Goal: Task Accomplishment & Management: Use online tool/utility

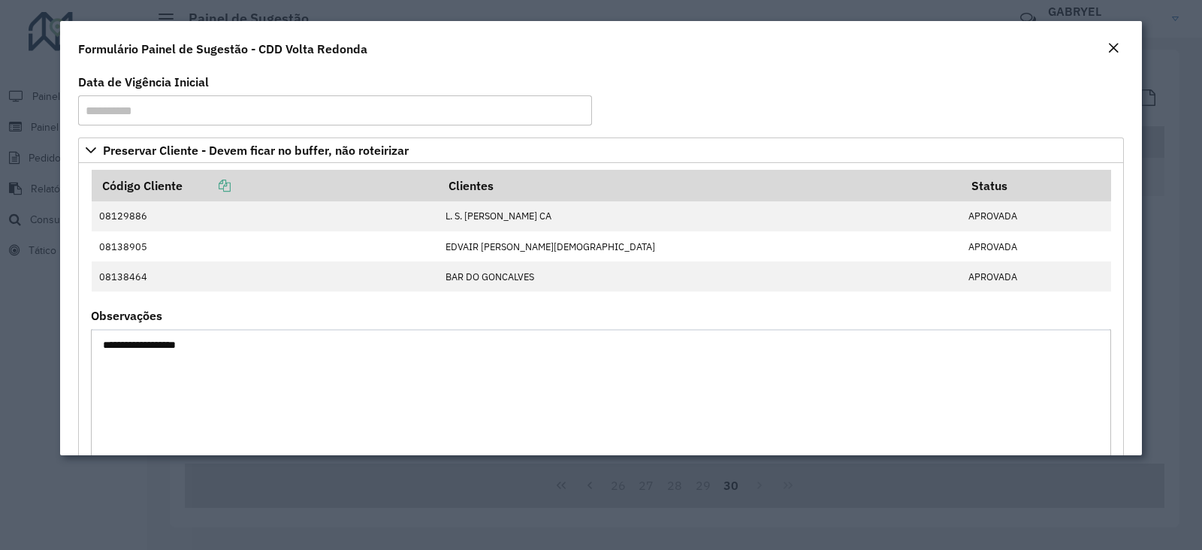
scroll to position [751, 0]
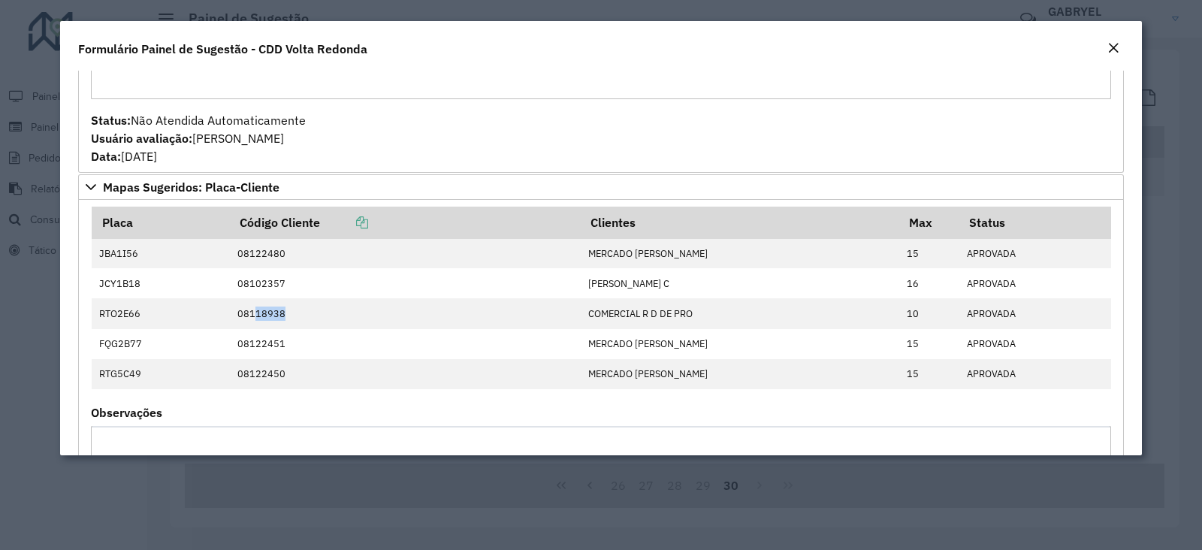
click at [1109, 50] on em "Close" at bounding box center [1114, 48] width 12 height 12
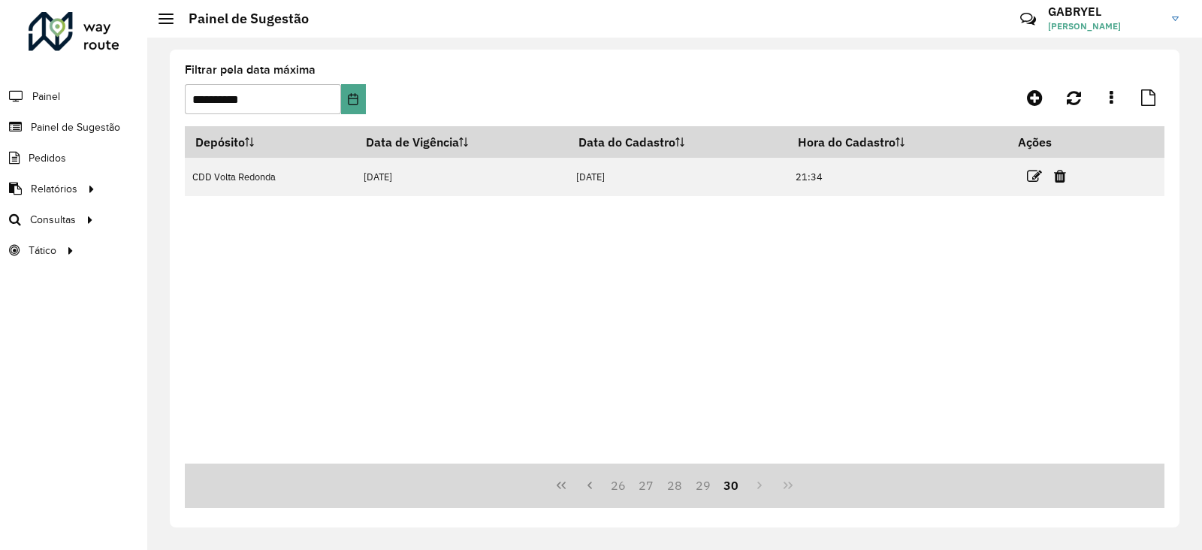
click at [296, 231] on div "Depósito Data de Vigência Data do Cadastro Hora do Cadastro Ações CDD Volta Red…" at bounding box center [675, 294] width 980 height 337
click at [174, 259] on link "Análise de Sessões" at bounding box center [251, 250] width 184 height 30
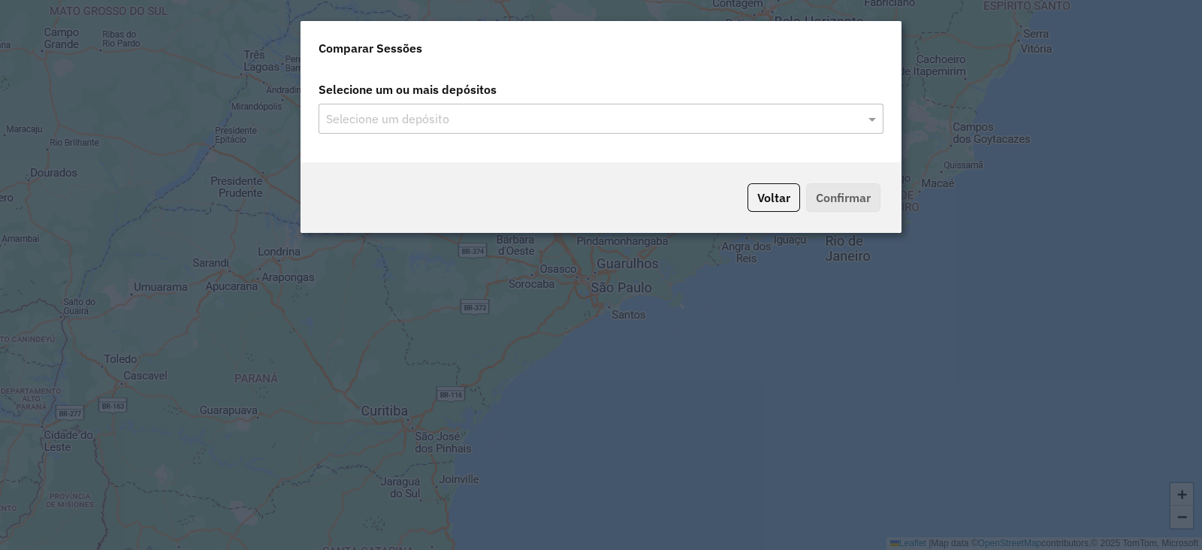
click at [628, 122] on input "text" at bounding box center [593, 119] width 543 height 18
click at [879, 113] on span at bounding box center [874, 119] width 19 height 18
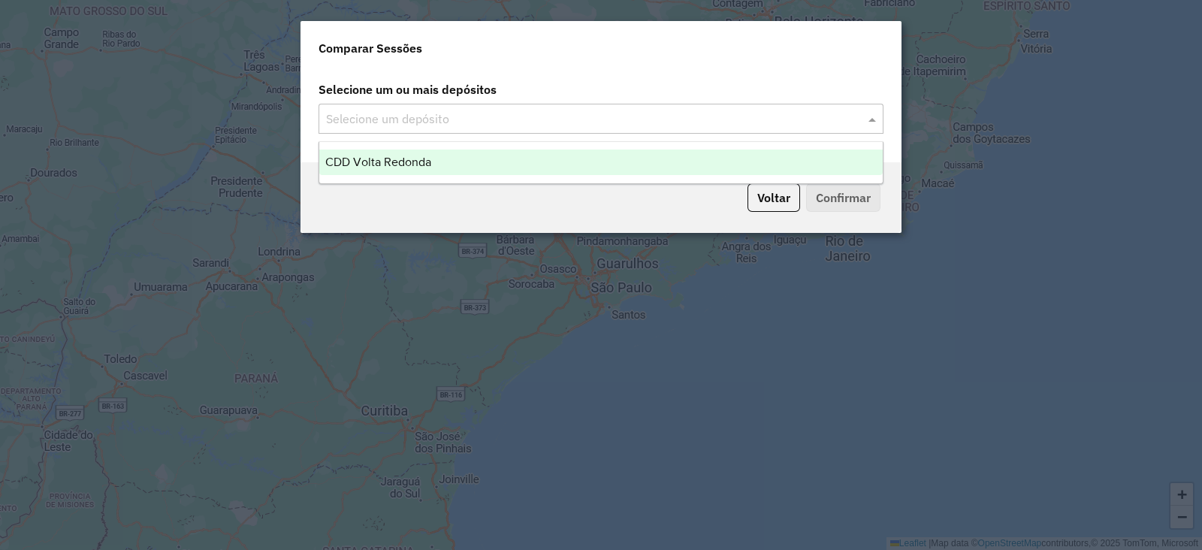
click at [812, 156] on div "CDD Volta Redonda" at bounding box center [601, 163] width 564 height 26
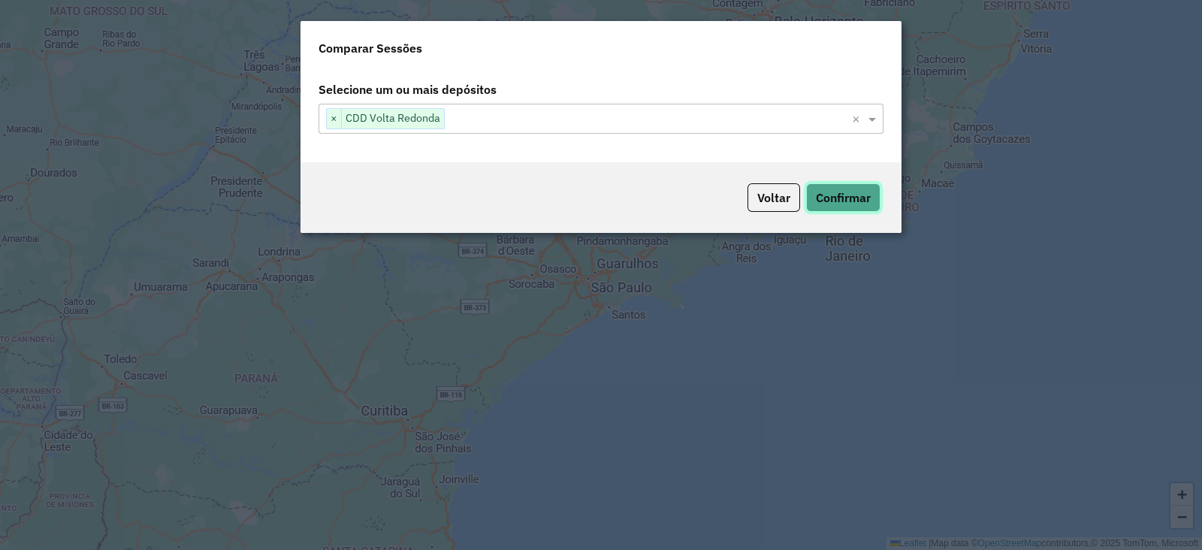
click at [827, 193] on button "Confirmar" at bounding box center [843, 197] width 74 height 29
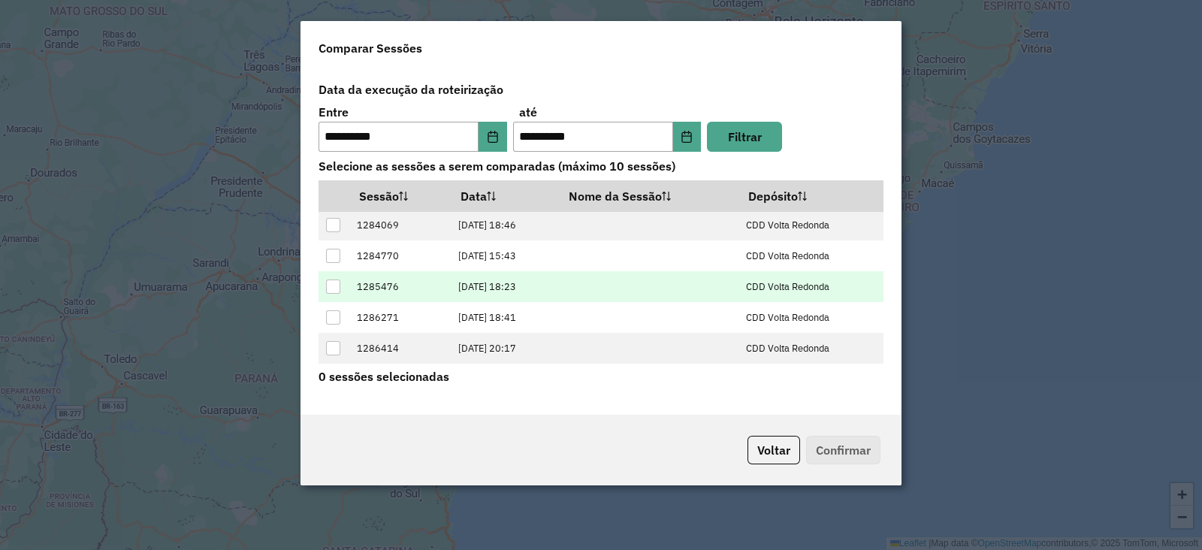
scroll to position [89, 0]
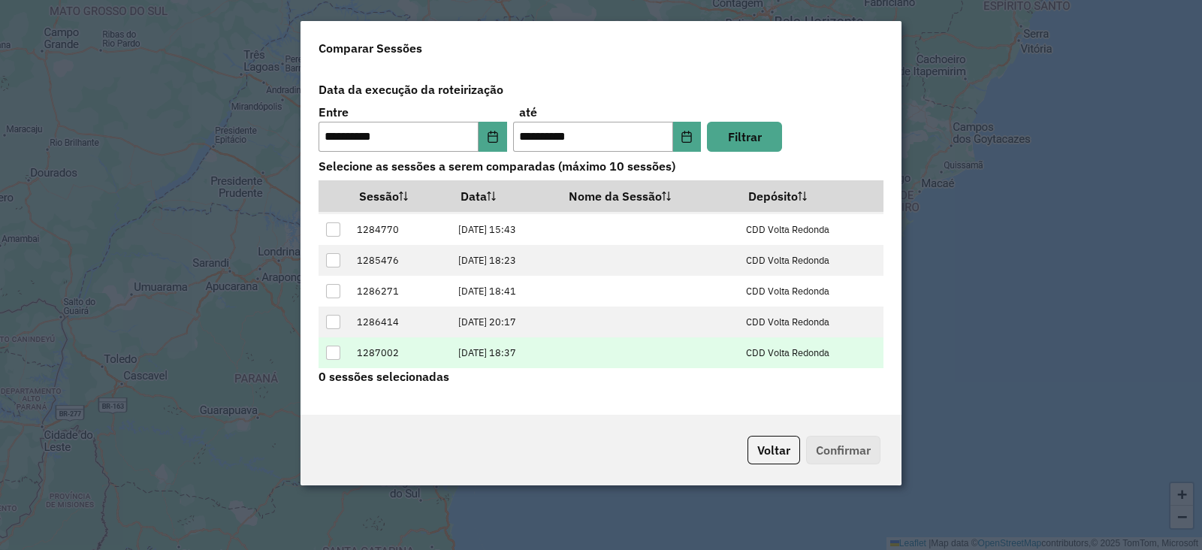
click at [332, 347] on div at bounding box center [333, 353] width 14 height 14
click at [862, 453] on button "Confirmar" at bounding box center [843, 450] width 74 height 29
